Goal: Transaction & Acquisition: Book appointment/travel/reservation

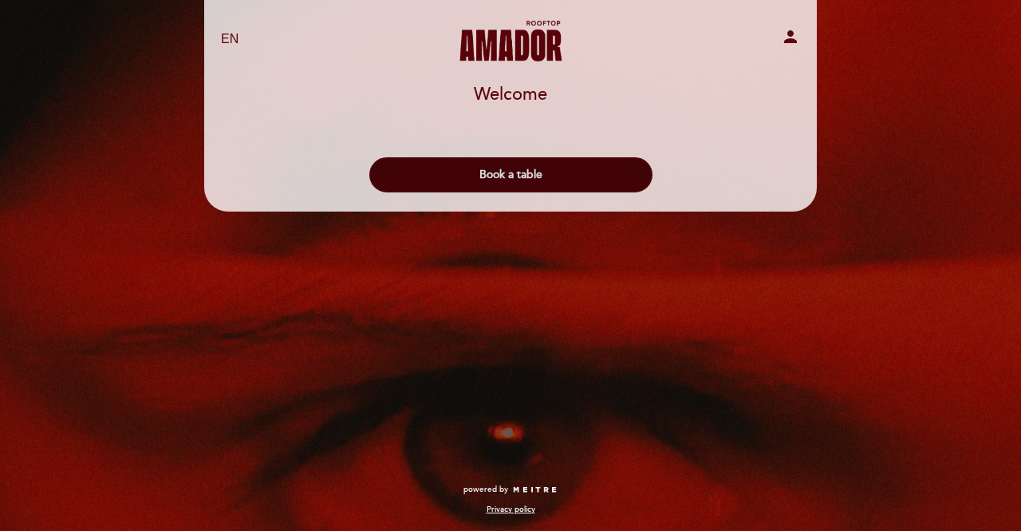
click at [492, 164] on button "Book a table" at bounding box center [510, 174] width 283 height 35
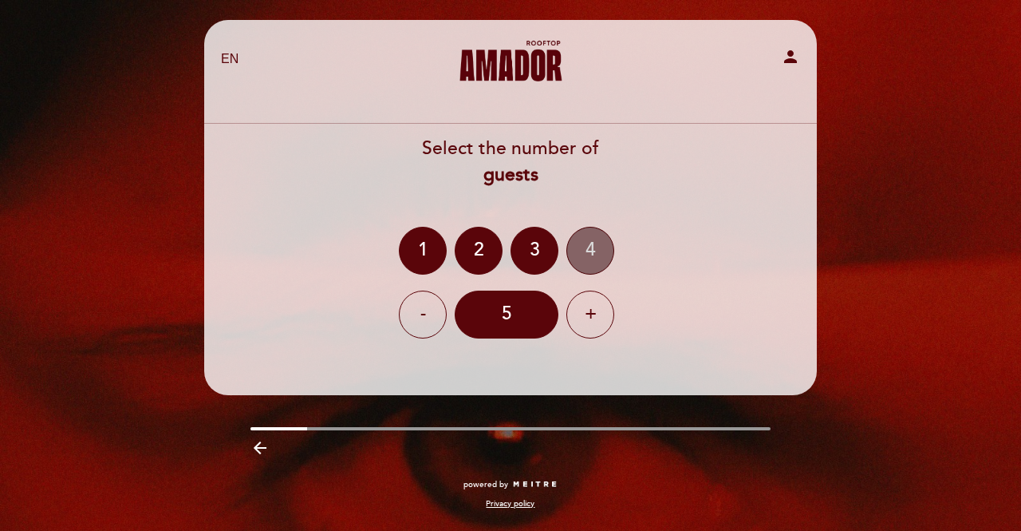
click at [567, 247] on div "4" at bounding box center [591, 251] width 48 height 48
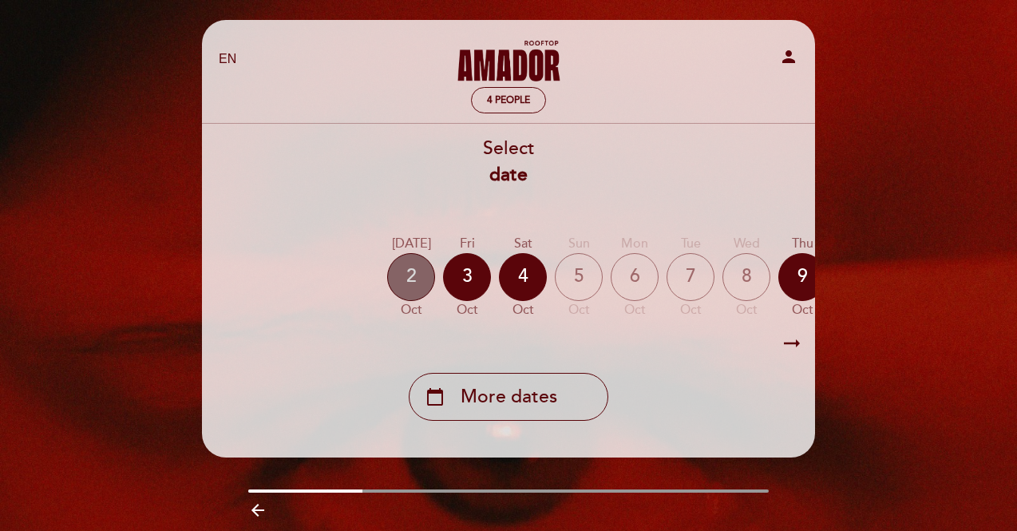
click at [407, 271] on div "2" at bounding box center [411, 277] width 48 height 48
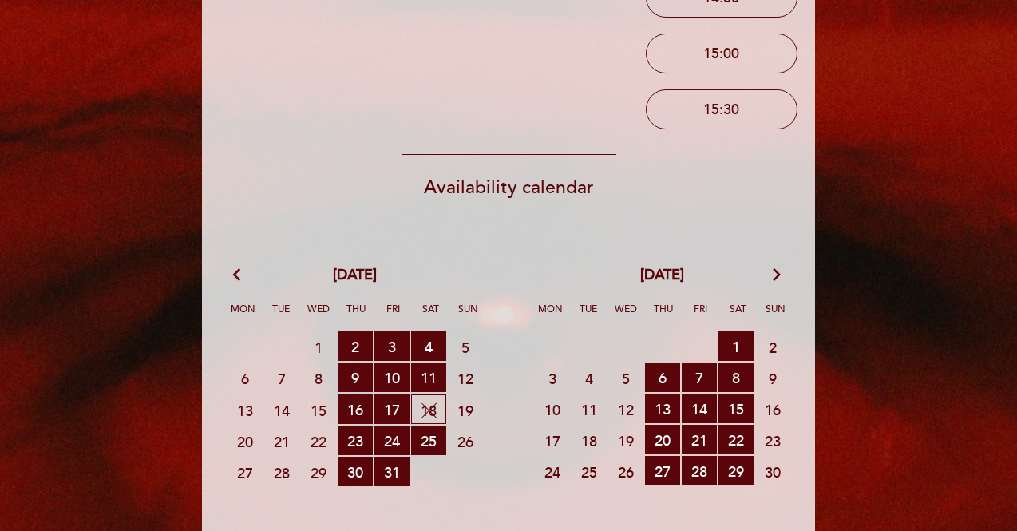
scroll to position [525, 0]
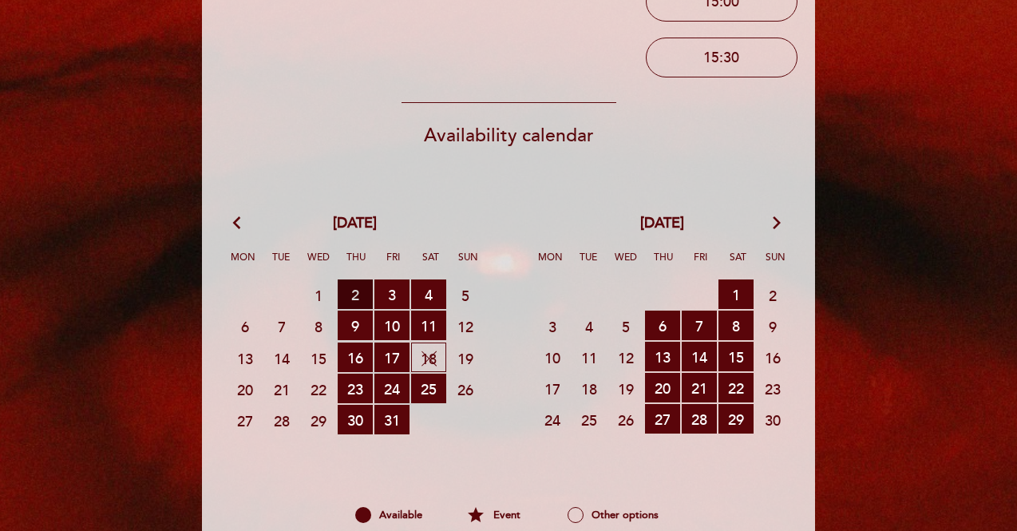
click at [358, 291] on span "2 RESERVATIONS AVAILABLE" at bounding box center [355, 294] width 35 height 30
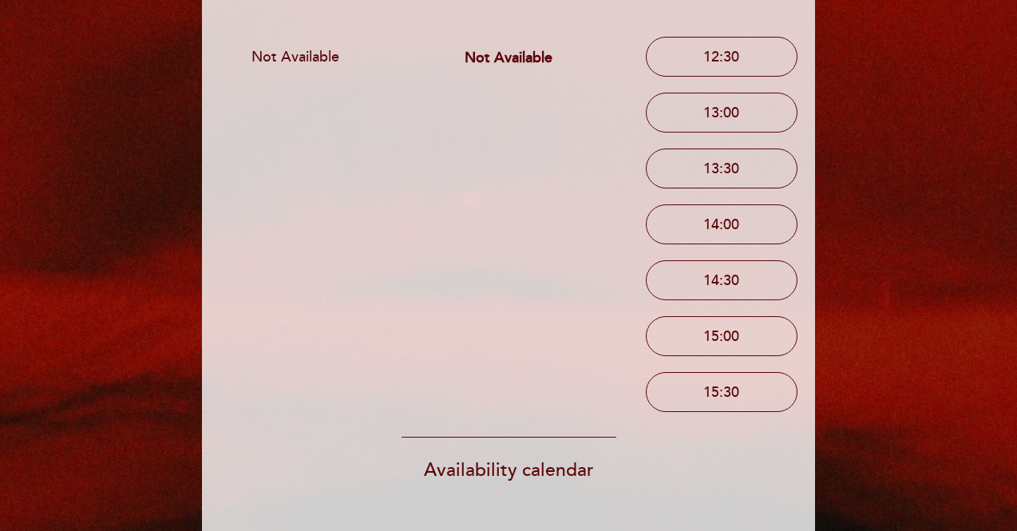
scroll to position [429, 0]
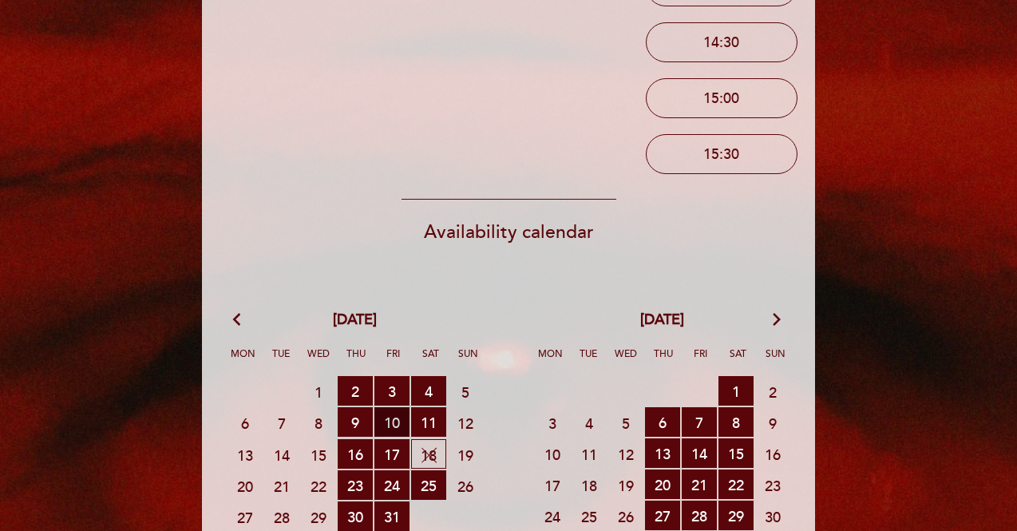
click at [388, 416] on span "10 RESERVATIONS AVAILABLE" at bounding box center [391, 422] width 35 height 30
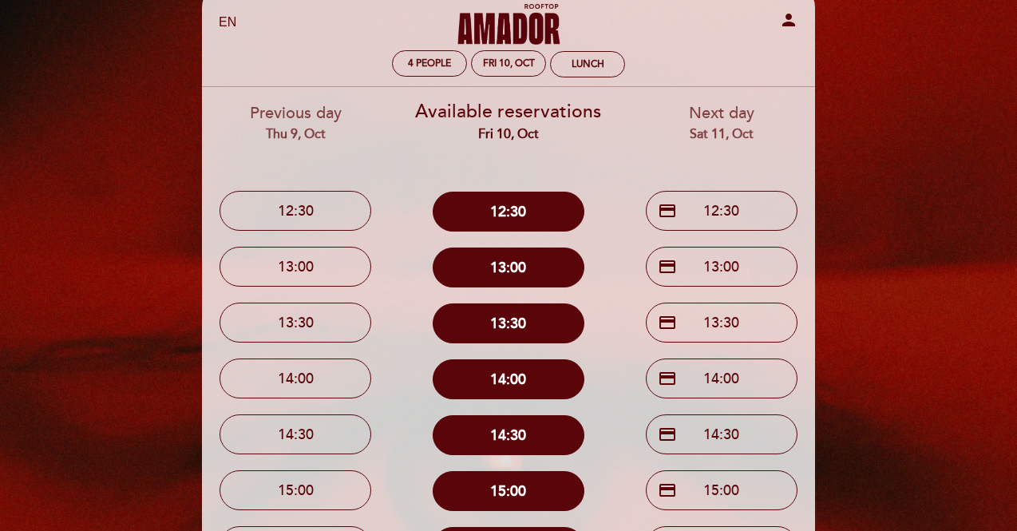
scroll to position [0, 0]
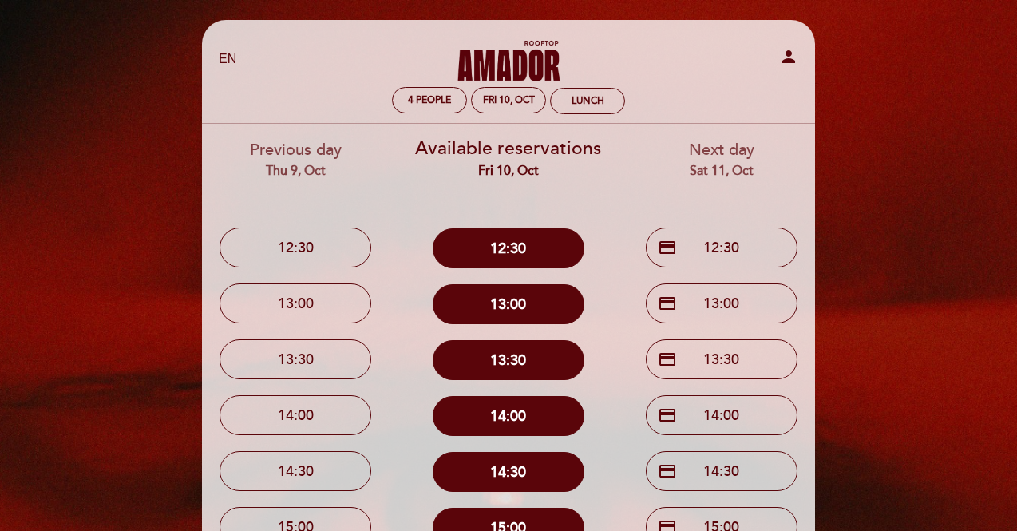
click at [778, 53] on div "person" at bounding box center [709, 59] width 201 height 25
click at [787, 57] on icon "person" at bounding box center [788, 56] width 19 height 19
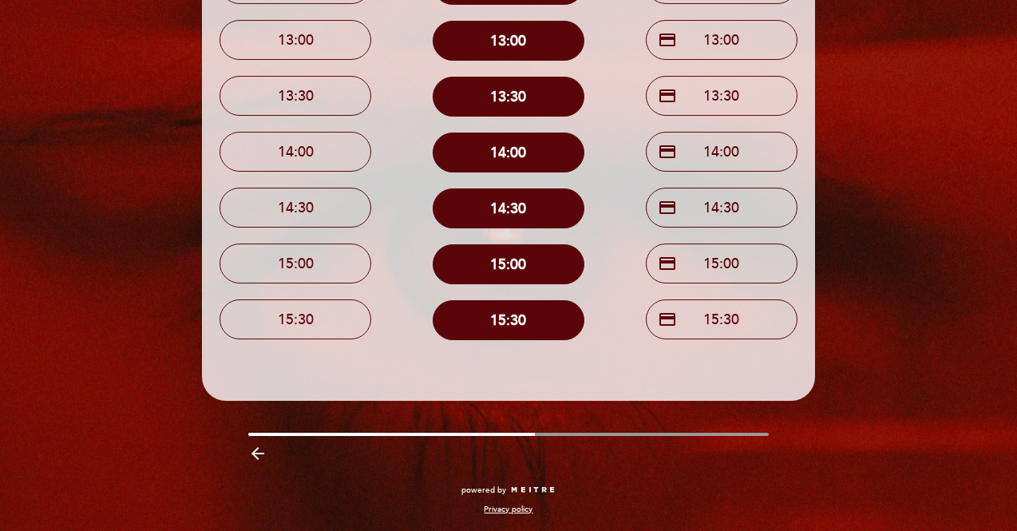
click at [262, 456] on icon "arrow_backward" at bounding box center [257, 453] width 19 height 19
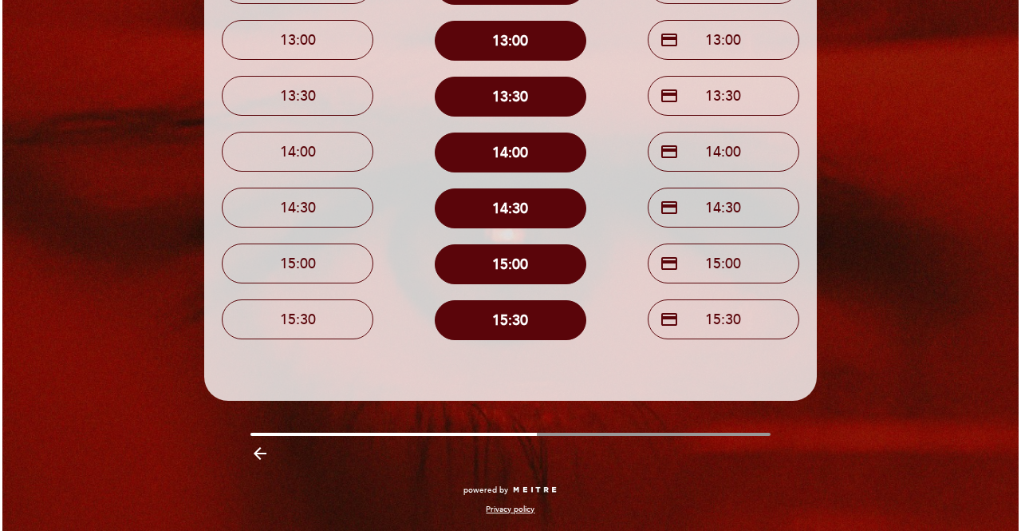
scroll to position [0, 0]
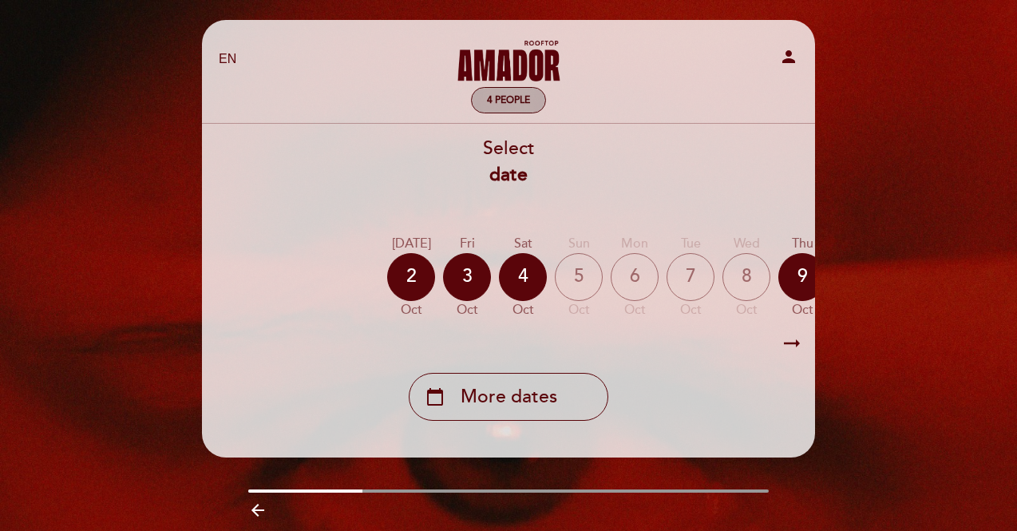
click at [508, 103] on span "4 people" at bounding box center [508, 100] width 43 height 12
